Goal: Task Accomplishment & Management: Manage account settings

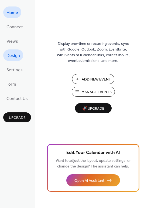
click at [15, 55] on span "Design" at bounding box center [13, 56] width 14 height 8
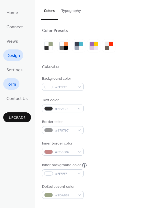
click at [16, 83] on link "Form" at bounding box center [11, 84] width 16 height 12
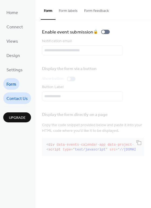
click at [16, 95] on span "Contact Us" at bounding box center [16, 99] width 21 height 8
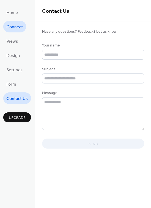
click at [11, 27] on span "Connect" at bounding box center [14, 27] width 16 height 8
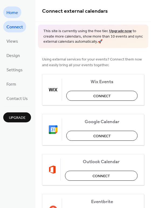
click at [11, 12] on span "Home" at bounding box center [12, 13] width 12 height 8
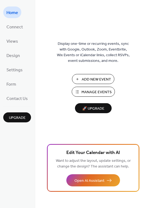
click at [95, 92] on span "Manage Events" at bounding box center [97, 92] width 30 height 6
